Goal: Communication & Community: Share content

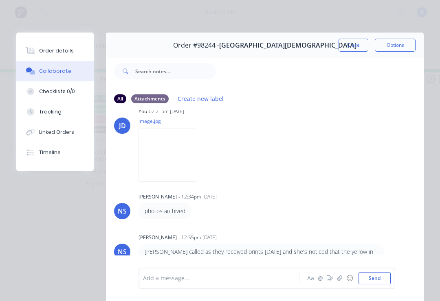
scroll to position [399, 0]
click at [354, 44] on button "Close" at bounding box center [353, 45] width 30 height 13
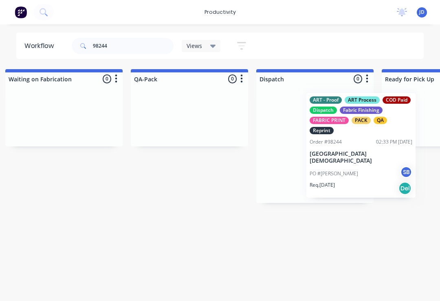
scroll to position [0, 2018]
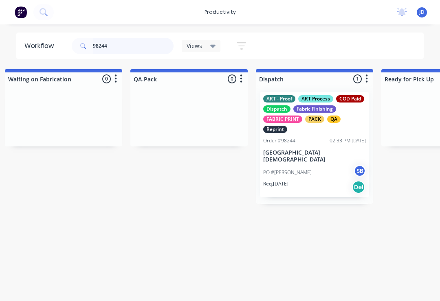
click at [126, 43] on input "98244" at bounding box center [133, 46] width 81 height 16
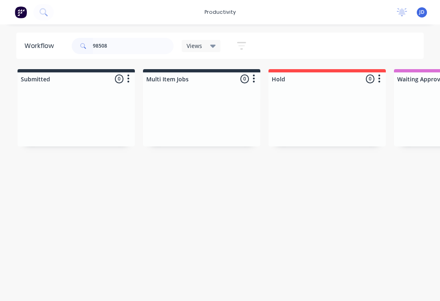
click at [133, 114] on div at bounding box center [76, 115] width 117 height 61
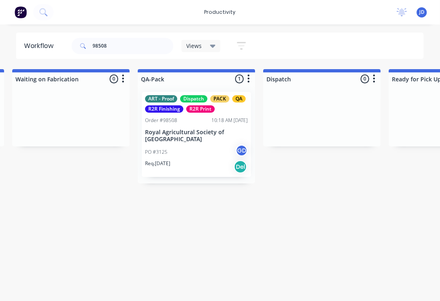
scroll to position [0, 2011]
click at [199, 134] on p "Royal Agricultural Society of [GEOGRAPHIC_DATA]" at bounding box center [196, 136] width 103 height 14
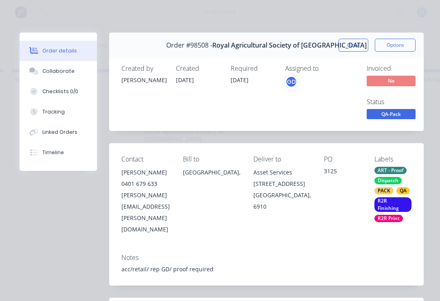
click at [66, 71] on div "Collaborate" at bounding box center [58, 71] width 32 height 7
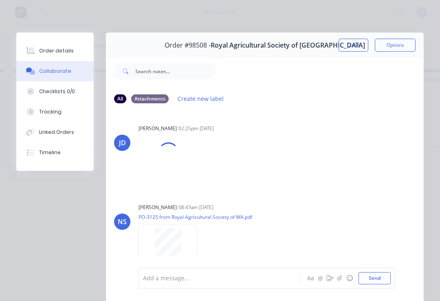
click at [339, 282] on button "button" at bounding box center [340, 279] width 10 height 10
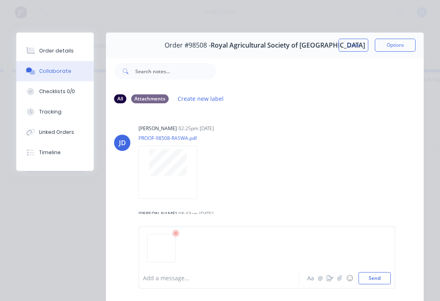
click at [381, 274] on button "Send" at bounding box center [374, 278] width 32 height 12
click at [352, 51] on button "Close" at bounding box center [353, 45] width 30 height 13
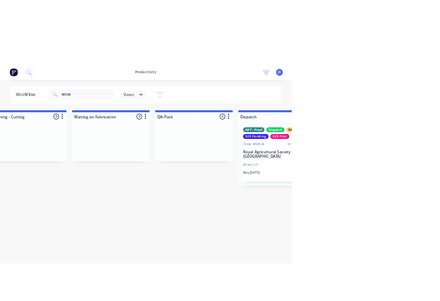
scroll to position [0, 2020]
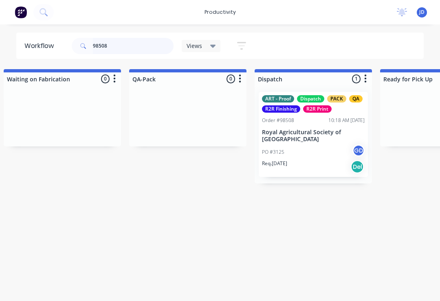
click at [120, 47] on input "98508" at bounding box center [133, 46] width 81 height 16
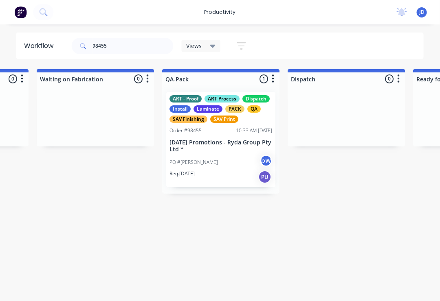
click at [222, 153] on div "ART - Proof ART Process Dispatch Install Laminate PACK QA SAV Finishing SAV Pri…" at bounding box center [220, 139] width 109 height 95
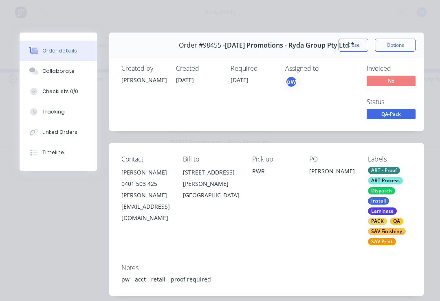
click at [63, 75] on button "Collaborate" at bounding box center [58, 71] width 77 height 20
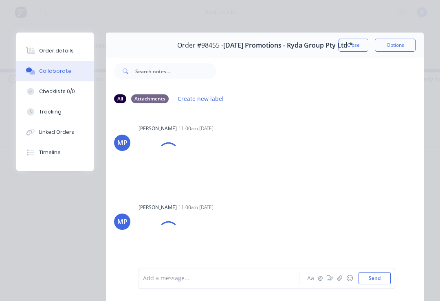
click at [341, 283] on button "button" at bounding box center [340, 279] width 10 height 10
click at [390, 276] on button "Send" at bounding box center [374, 278] width 32 height 12
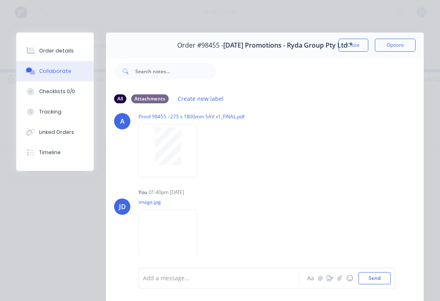
scroll to position [359, 0]
click at [356, 48] on button "Close" at bounding box center [353, 45] width 30 height 13
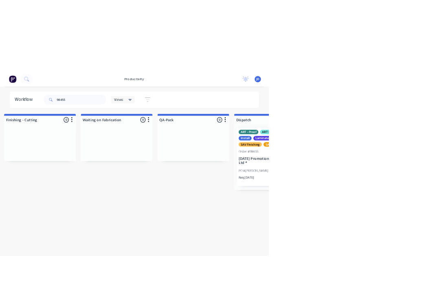
scroll to position [0, 2008]
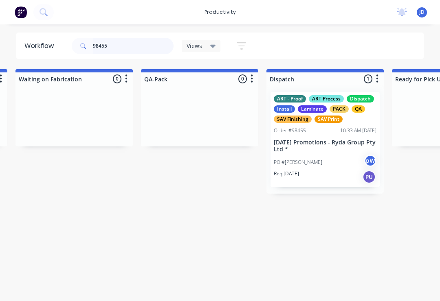
click at [124, 50] on input "98455" at bounding box center [133, 46] width 81 height 16
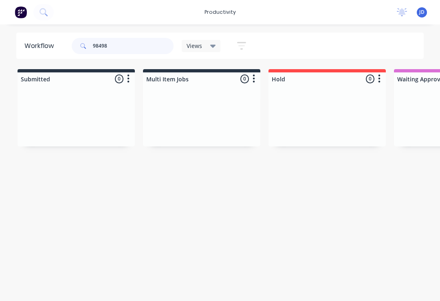
type input "98498"
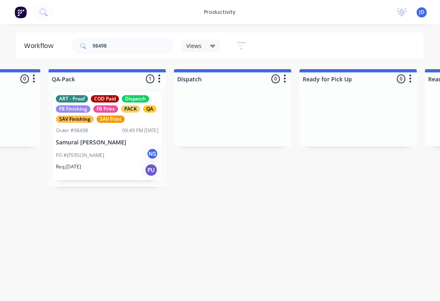
click at [105, 153] on div "PO #[PERSON_NAME] NS" at bounding box center [107, 155] width 103 height 15
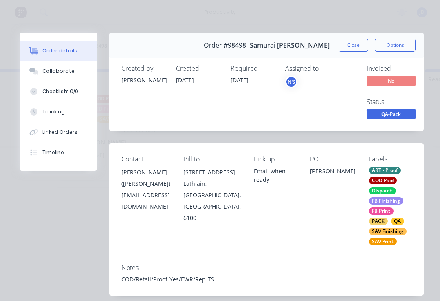
click at [73, 72] on button "Collaborate" at bounding box center [58, 71] width 77 height 20
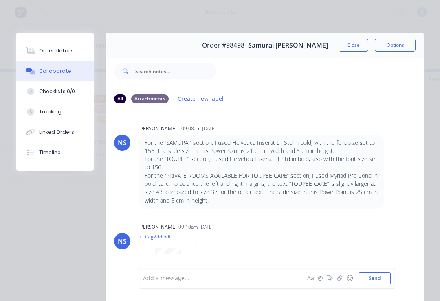
click at [338, 281] on icon "button" at bounding box center [339, 279] width 5 height 6
click at [390, 279] on button "Send" at bounding box center [374, 278] width 32 height 12
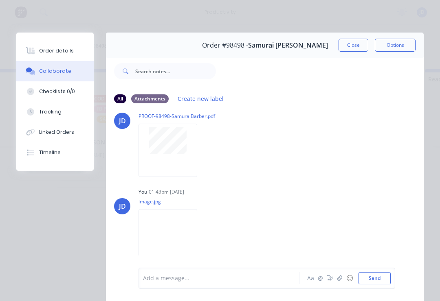
scroll to position [423, 0]
click at [342, 281] on icon "button" at bounding box center [339, 279] width 5 height 6
click at [390, 278] on button "Send" at bounding box center [374, 278] width 32 height 12
click at [356, 43] on button "Close" at bounding box center [353, 45] width 30 height 13
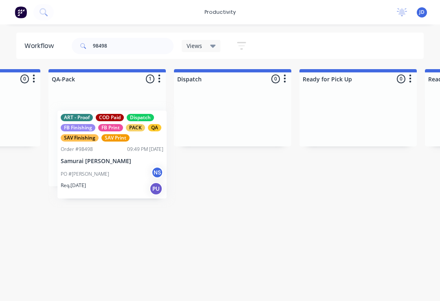
scroll to position [0, 2098]
